Goal: Check status: Check status

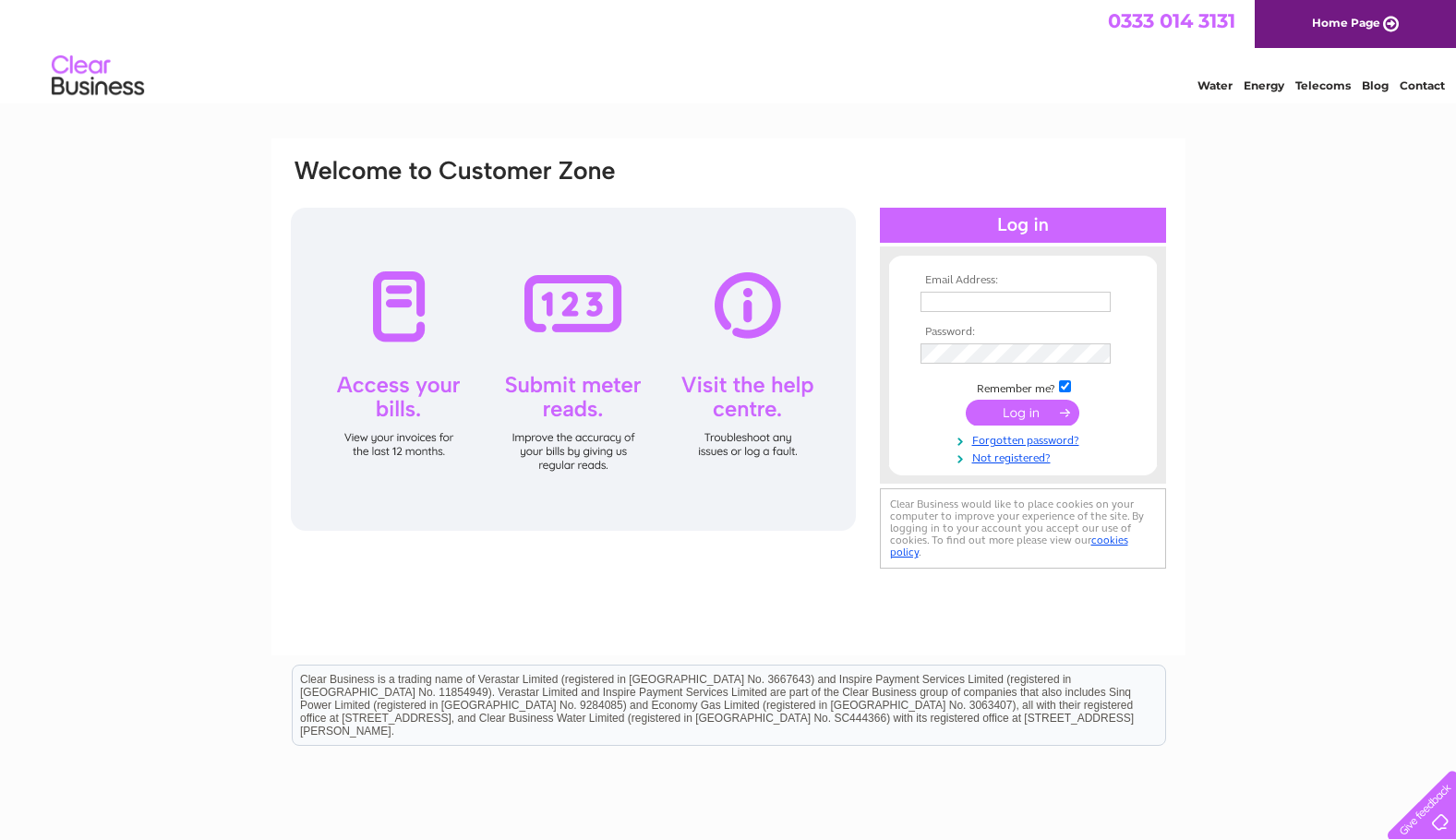
type input "tlk762@aol.com"
click at [1015, 410] on input "submit" at bounding box center [1022, 413] width 113 height 26
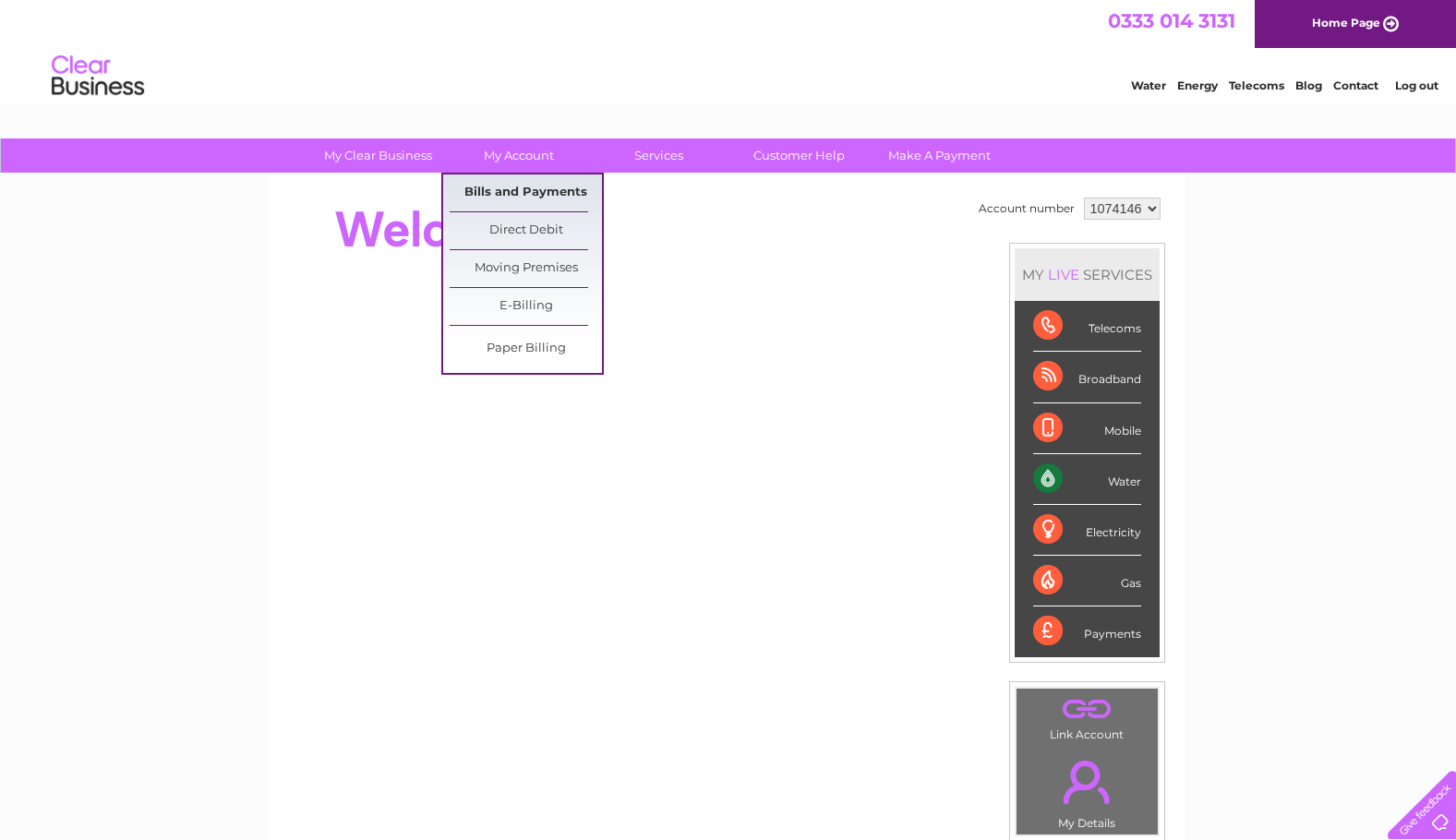
click at [525, 191] on link "Bills and Payments" at bounding box center [526, 192] width 153 height 37
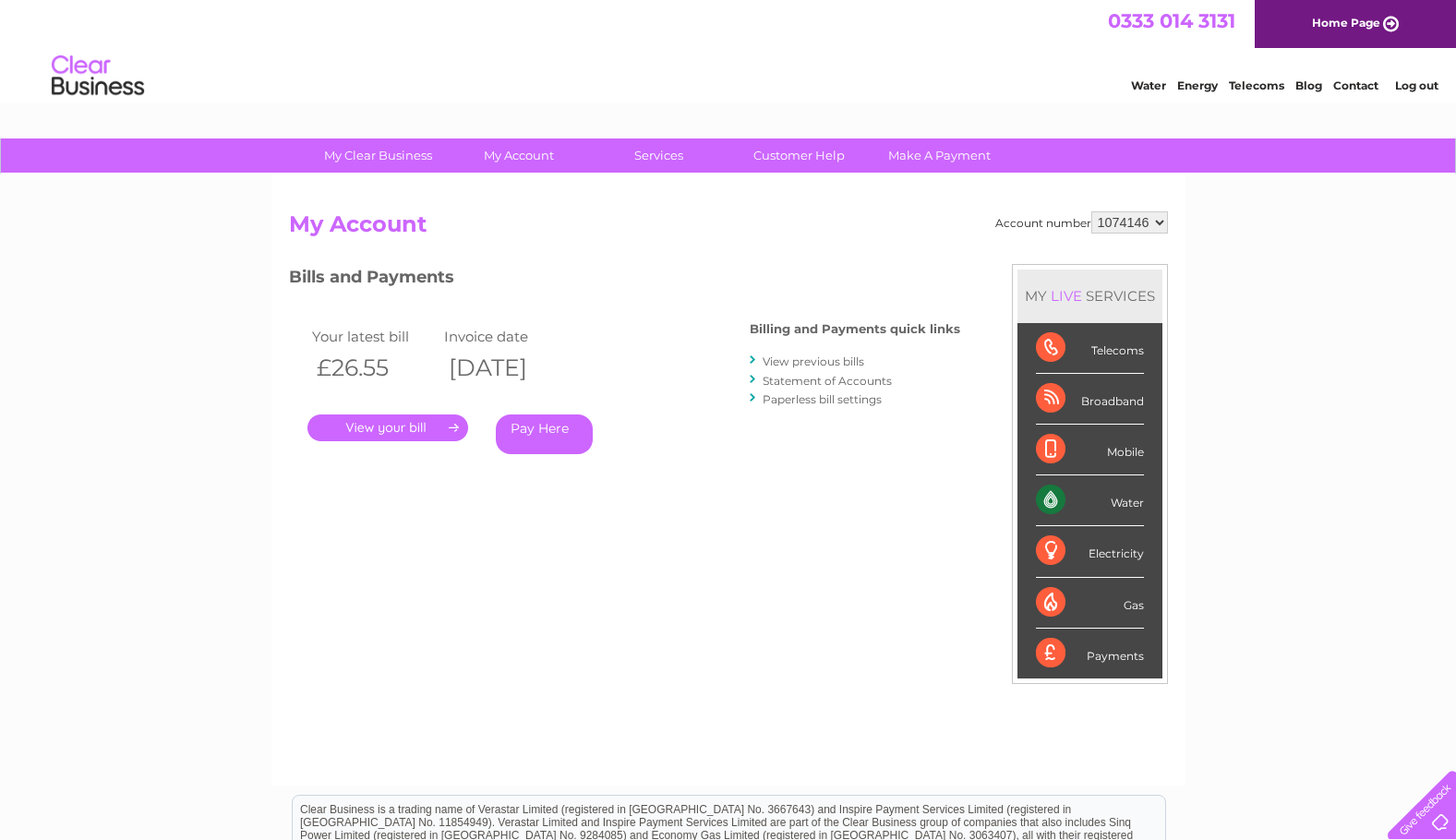
click at [406, 426] on link "." at bounding box center [388, 427] width 161 height 27
